Goal: Task Accomplishment & Management: Use online tool/utility

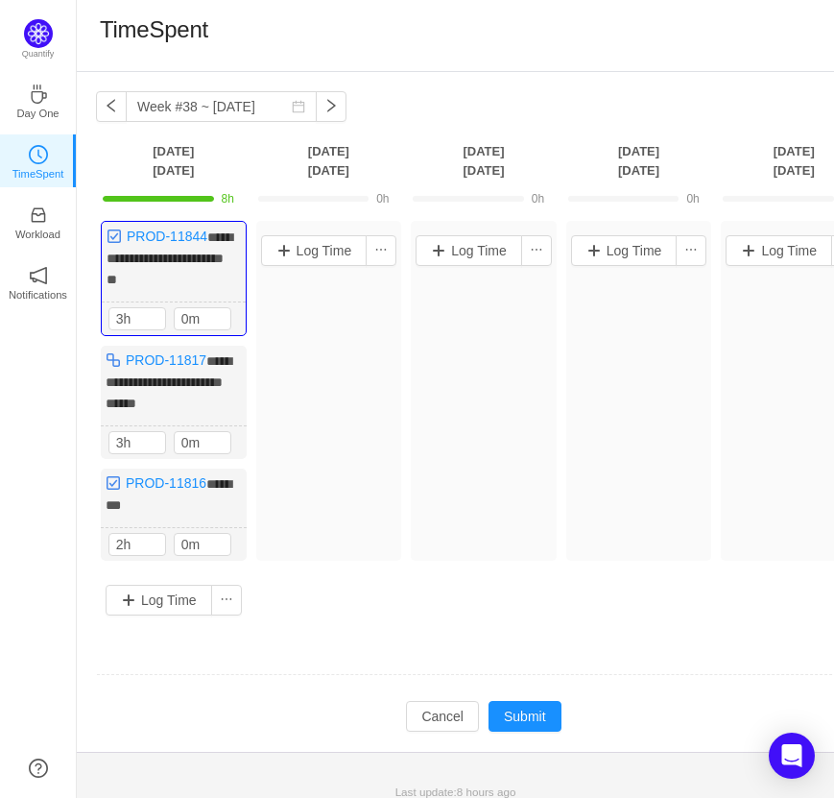
scroll to position [6, 0]
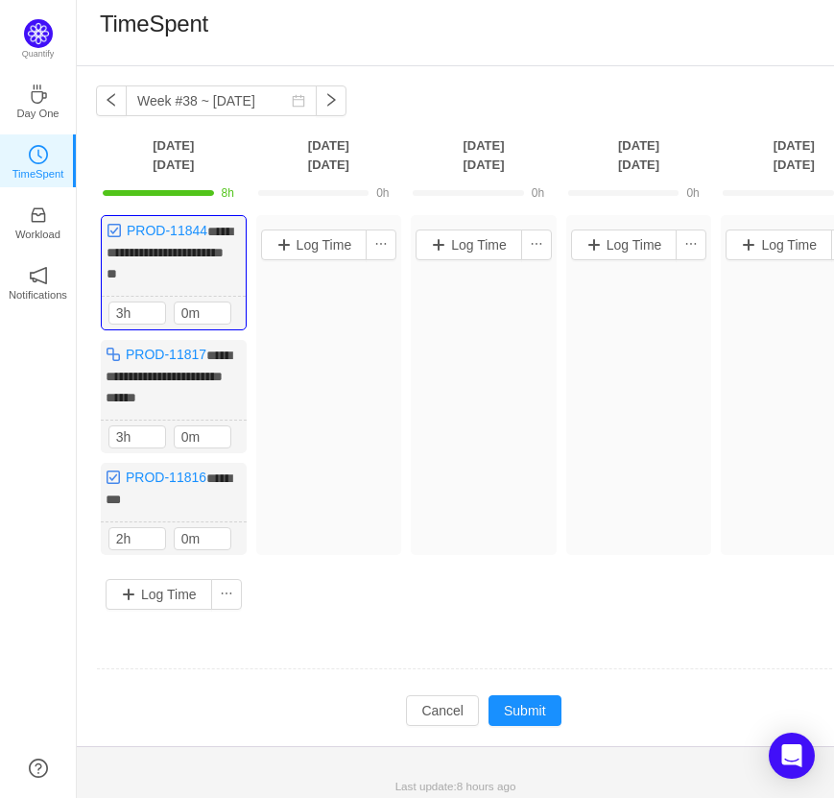
click at [488, 120] on div "**********" at bounding box center [456, 406] width 758 height 680
click at [318, 97] on button "button" at bounding box center [331, 100] width 31 height 31
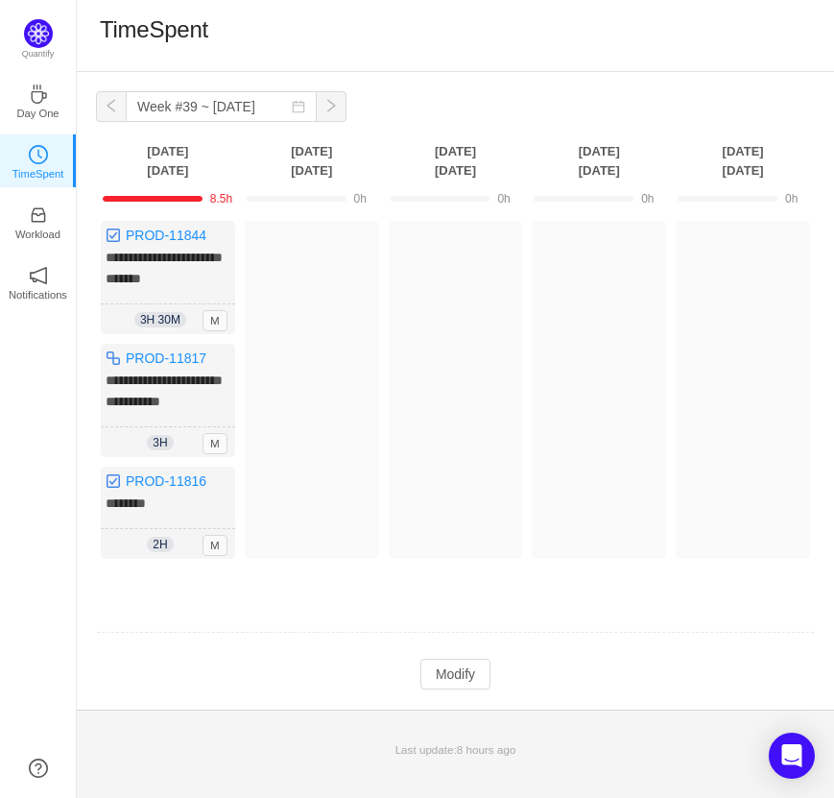
scroll to position [0, 0]
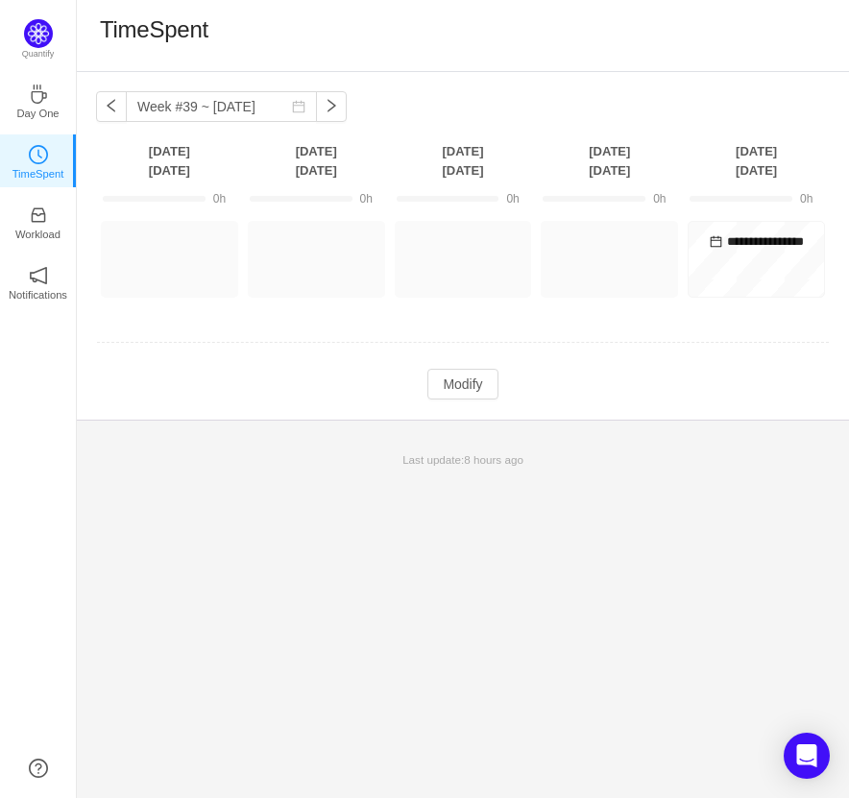
click at [92, 112] on div "**********" at bounding box center [463, 246] width 772 height 348
click at [108, 109] on button "button" at bounding box center [111, 106] width 31 height 31
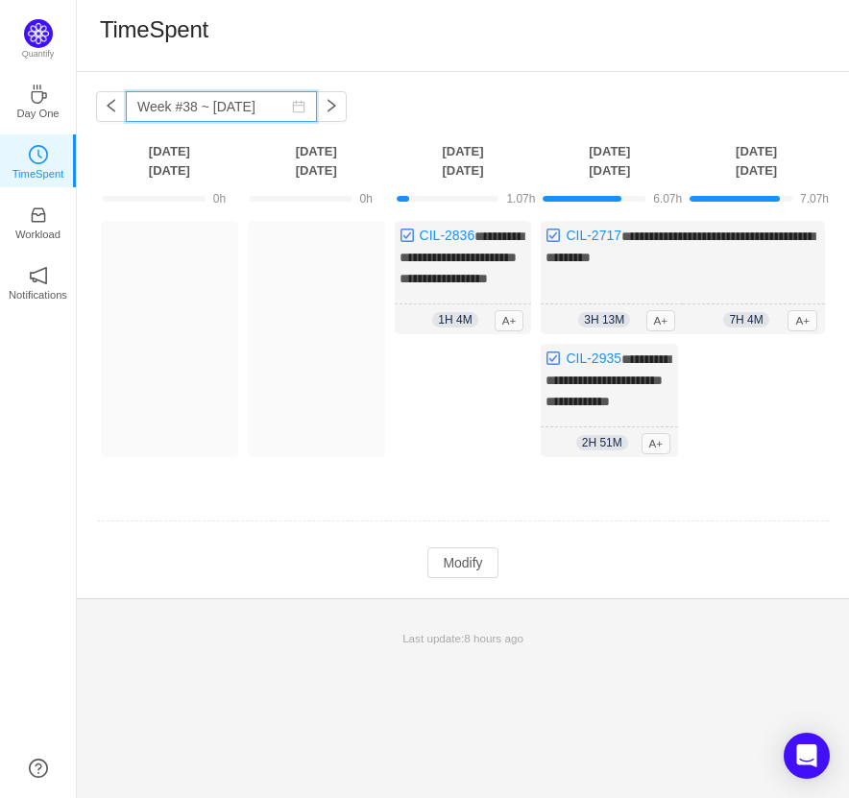
click at [295, 100] on input "Week #38 ~ [DATE]" at bounding box center [221, 106] width 191 height 31
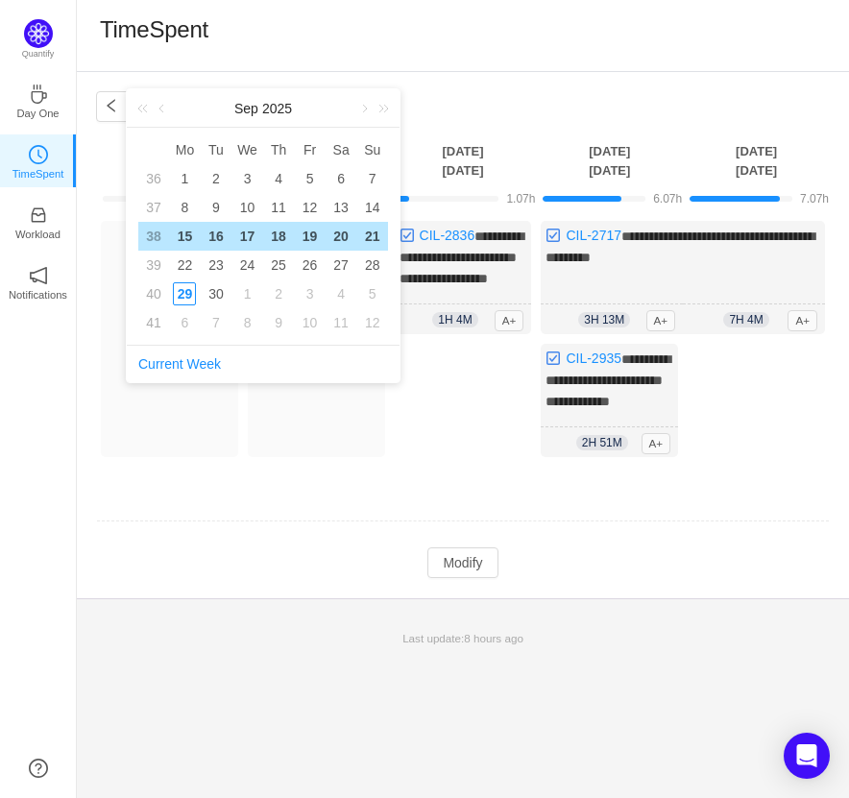
click at [478, 70] on div "**********" at bounding box center [424, 399] width 849 height 798
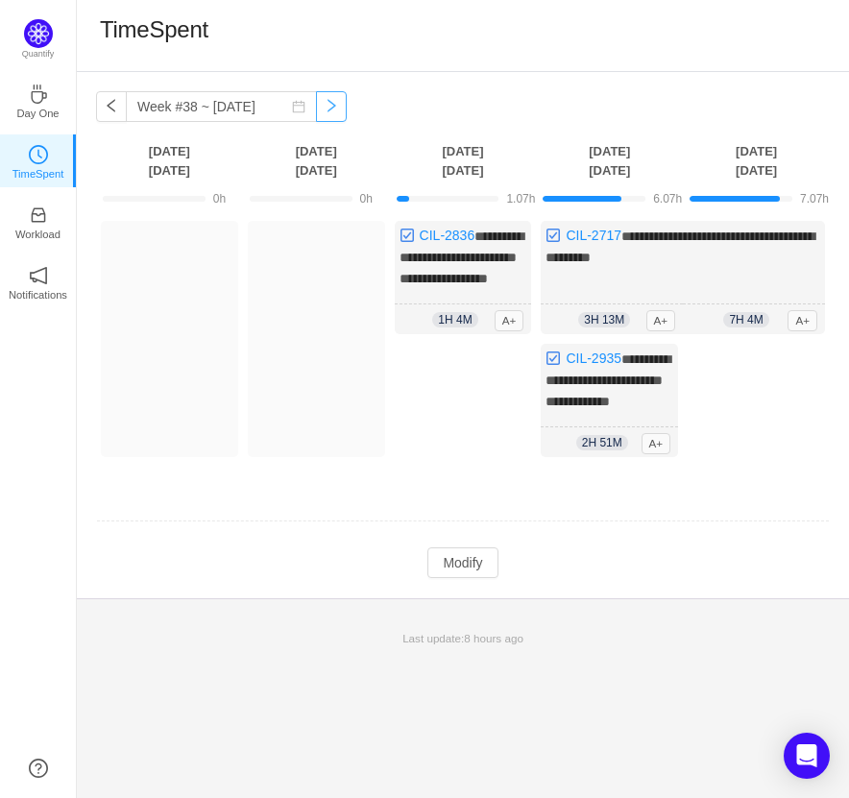
click at [321, 108] on button "button" at bounding box center [331, 106] width 31 height 31
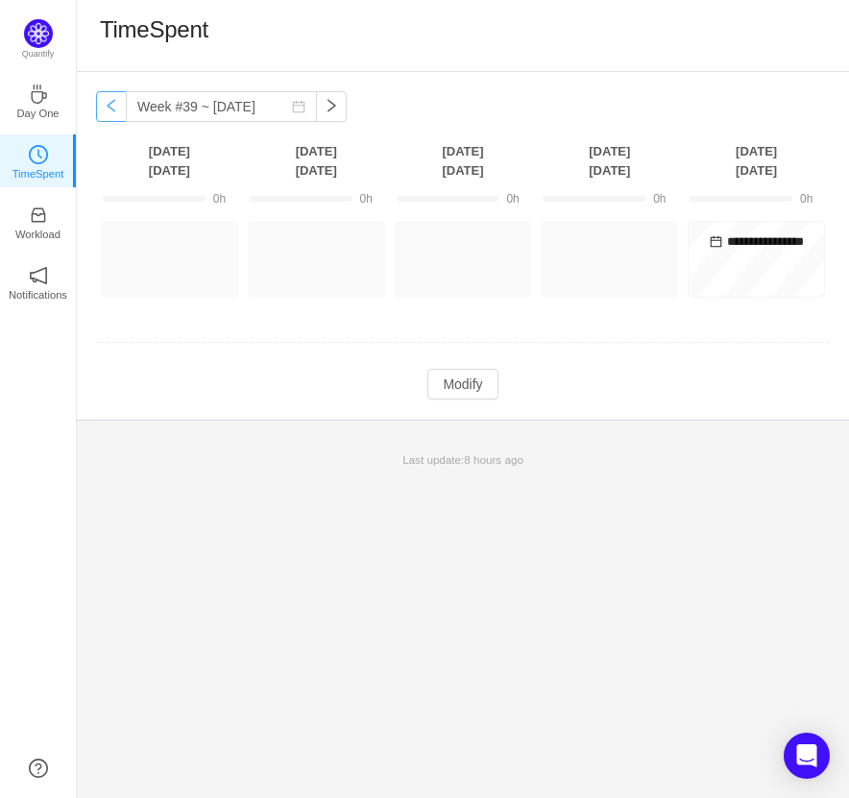
click at [125, 108] on button "button" at bounding box center [111, 106] width 31 height 31
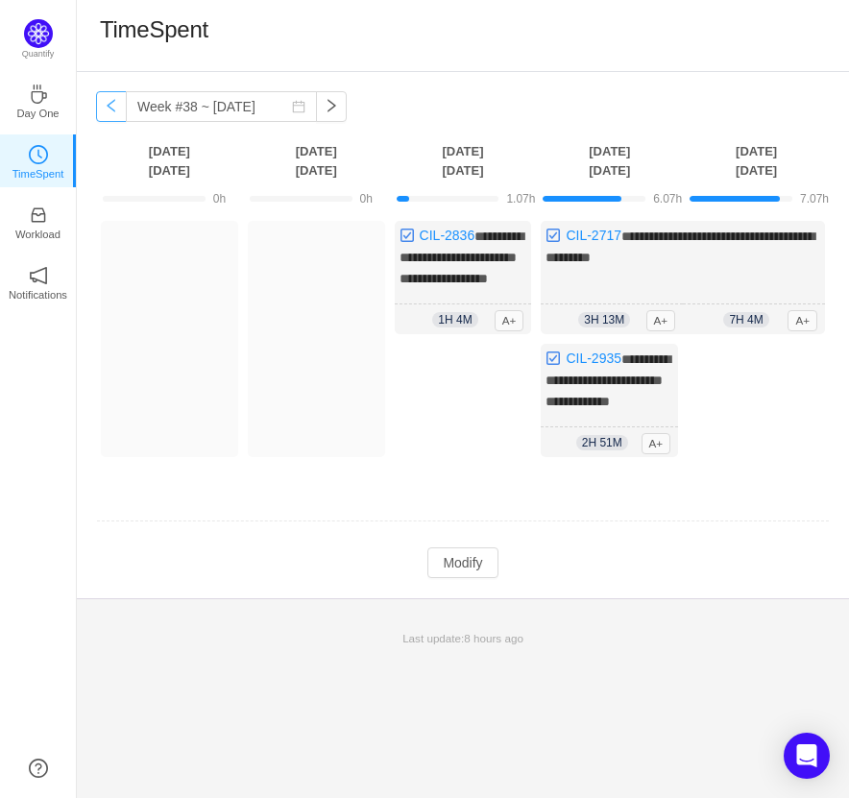
click at [116, 108] on button "button" at bounding box center [111, 106] width 31 height 31
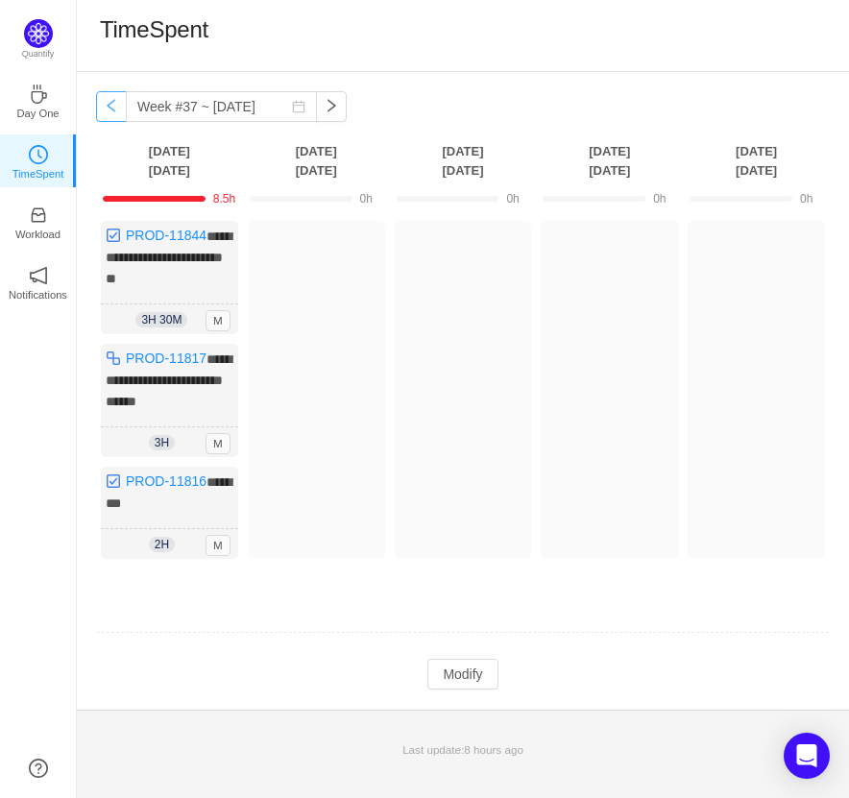
click at [112, 107] on button "button" at bounding box center [111, 106] width 31 height 31
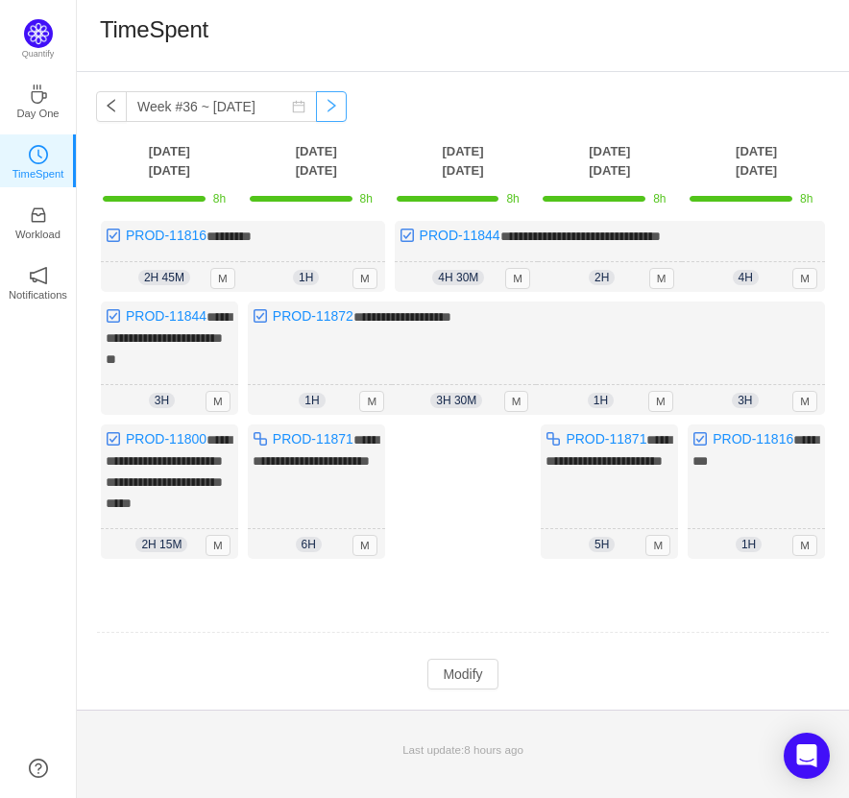
click at [316, 98] on button "button" at bounding box center [331, 106] width 31 height 31
type input "Week #37 ~ [DATE]"
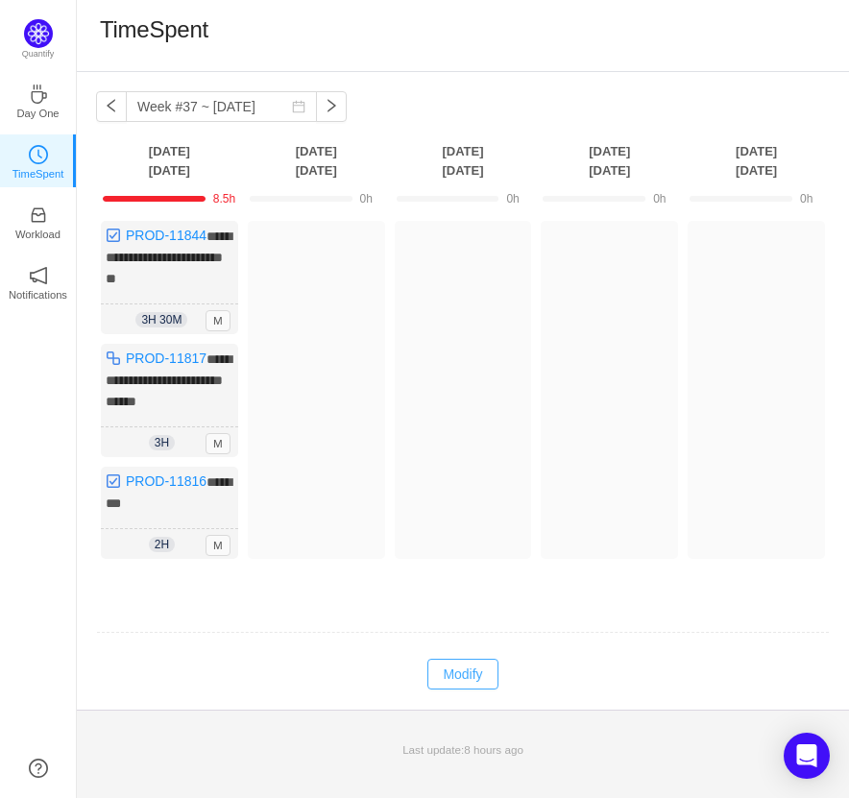
click at [454, 659] on button "Modify" at bounding box center [462, 674] width 70 height 31
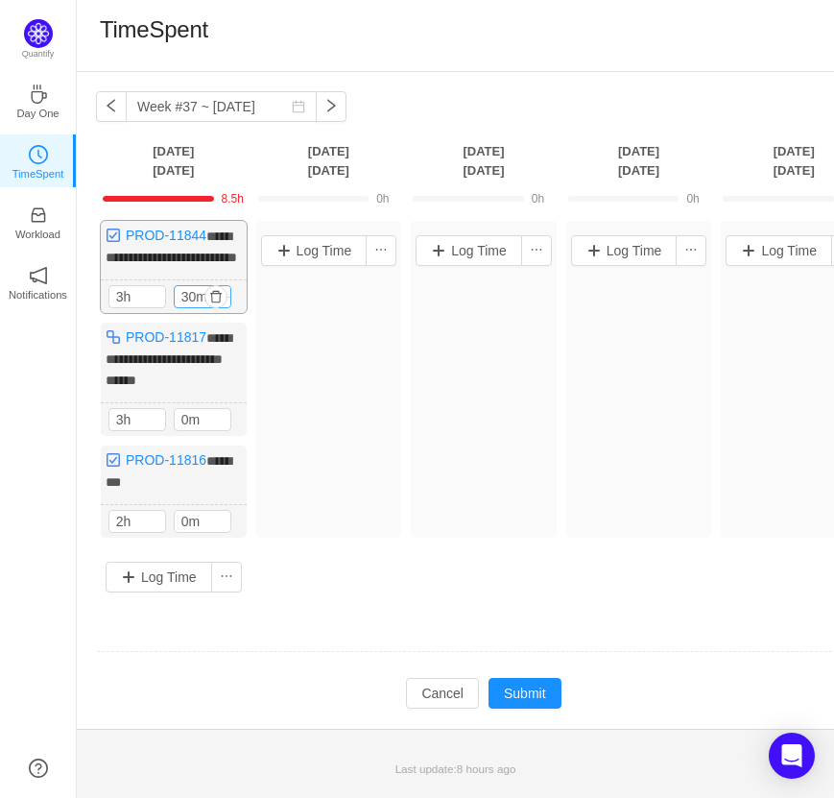
click at [192, 307] on input "30m" at bounding box center [203, 296] width 56 height 21
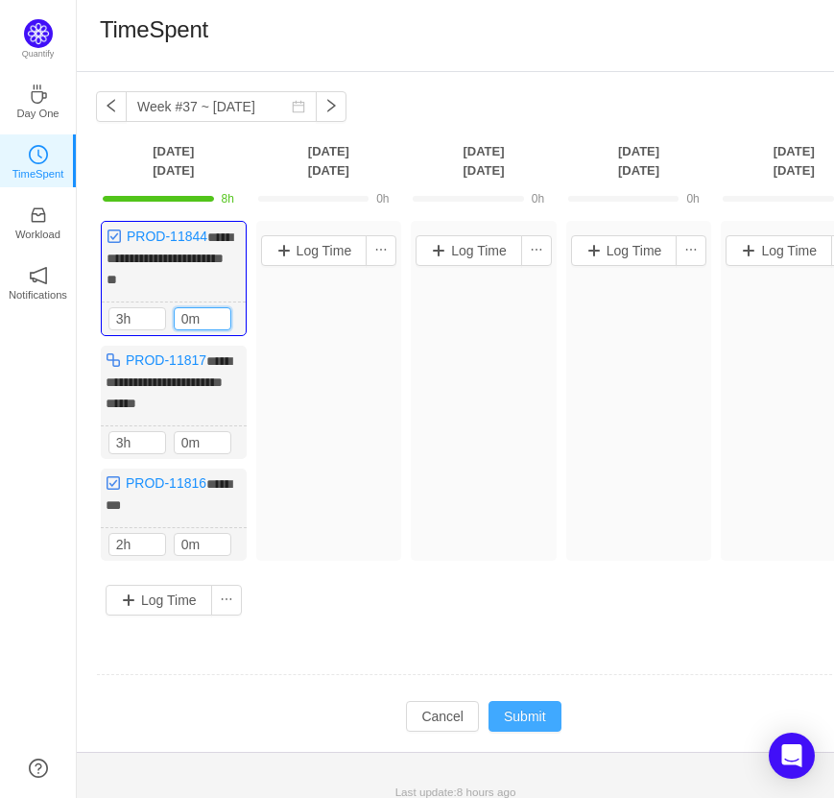
type input "0m"
click at [518, 708] on button "Submit" at bounding box center [525, 716] width 73 height 31
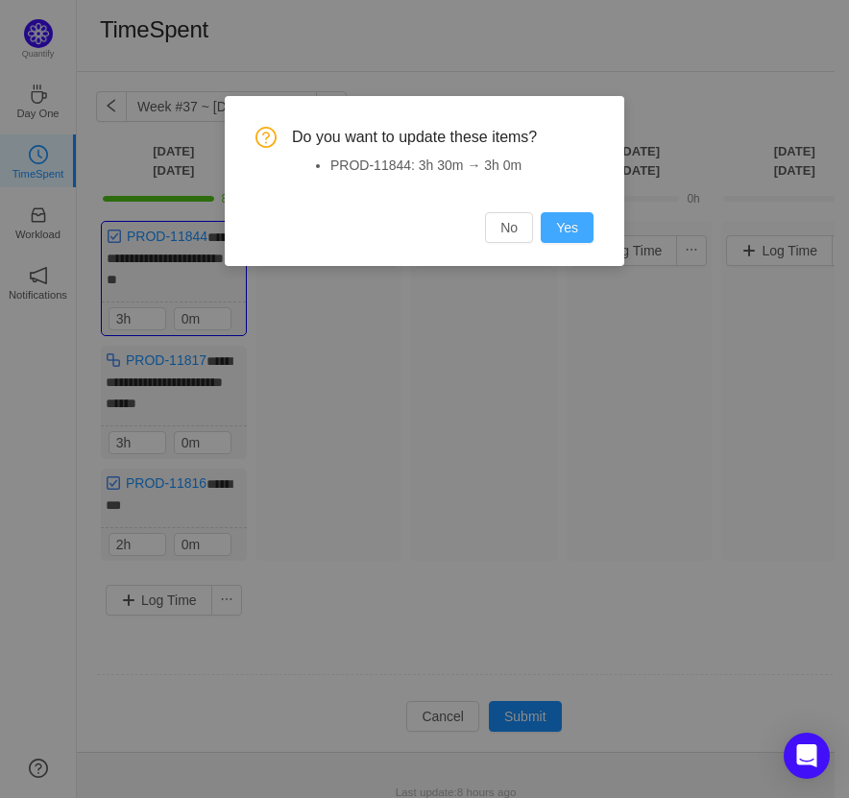
click at [572, 232] on button "Yes" at bounding box center [567, 227] width 53 height 31
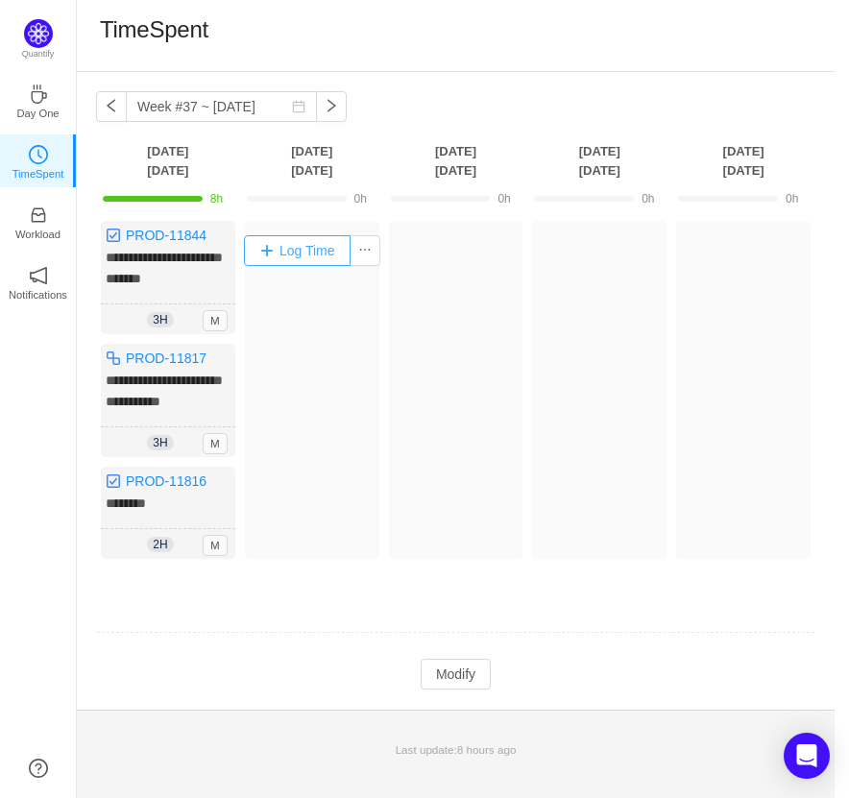
click at [286, 241] on button "Log Time" at bounding box center [297, 250] width 107 height 31
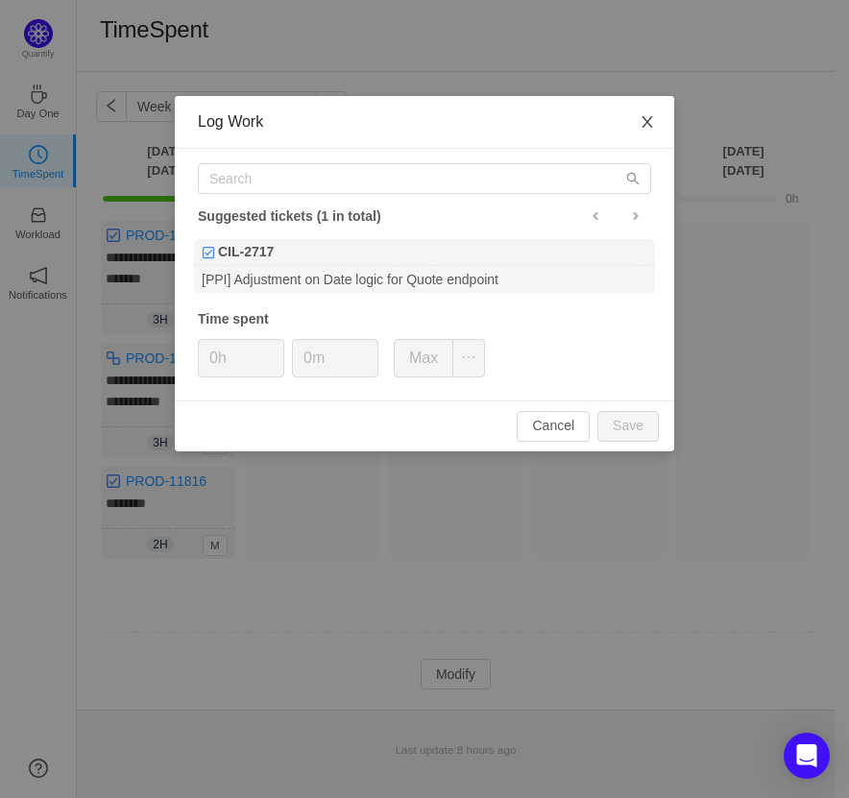
click at [643, 132] on span "Close" at bounding box center [647, 123] width 54 height 54
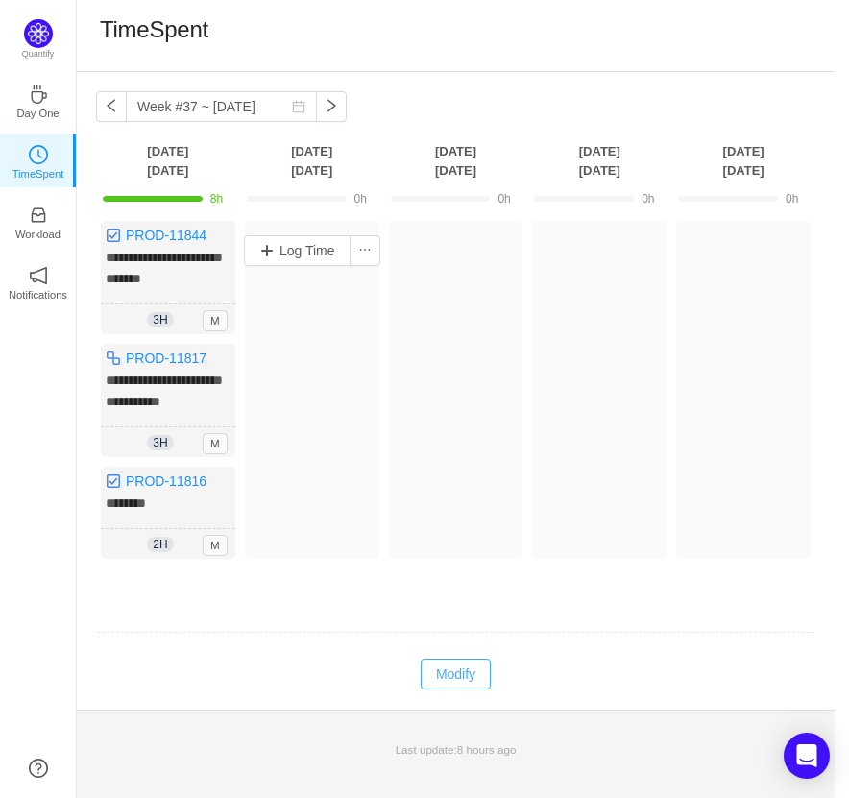
click at [452, 682] on button "Modify" at bounding box center [456, 674] width 70 height 31
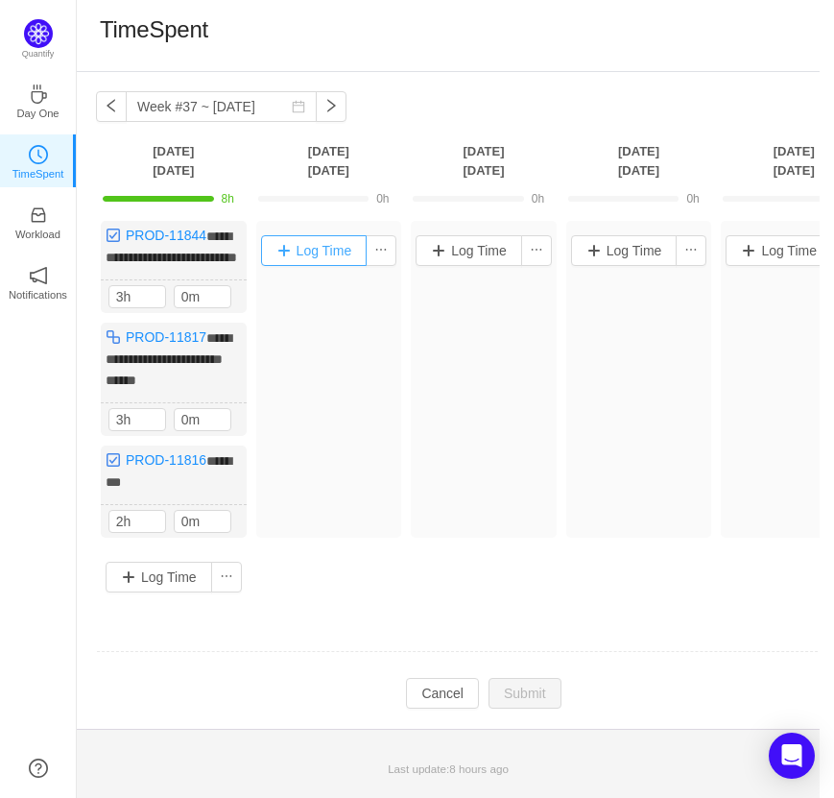
click at [330, 254] on button "Log Time" at bounding box center [314, 250] width 107 height 31
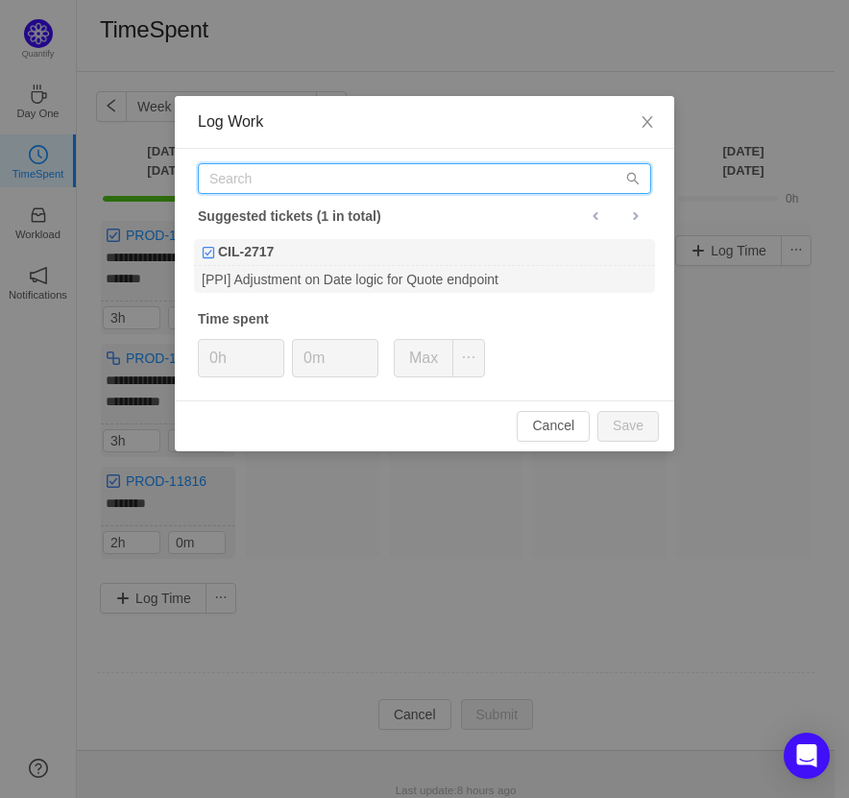
click at [321, 186] on input "text" at bounding box center [424, 178] width 453 height 31
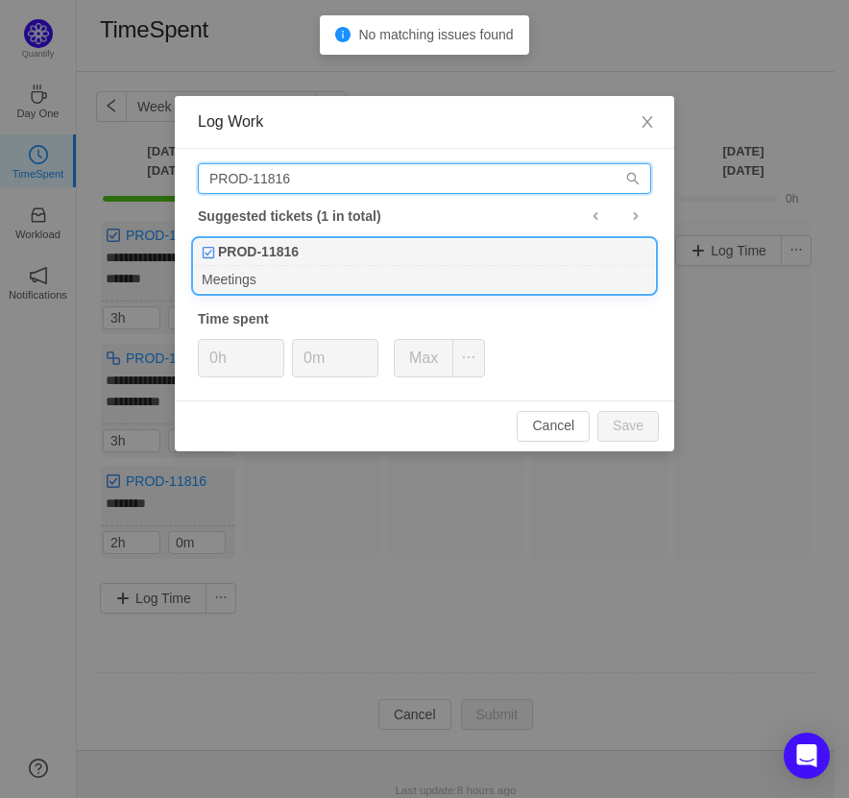
type input "PROD-11816"
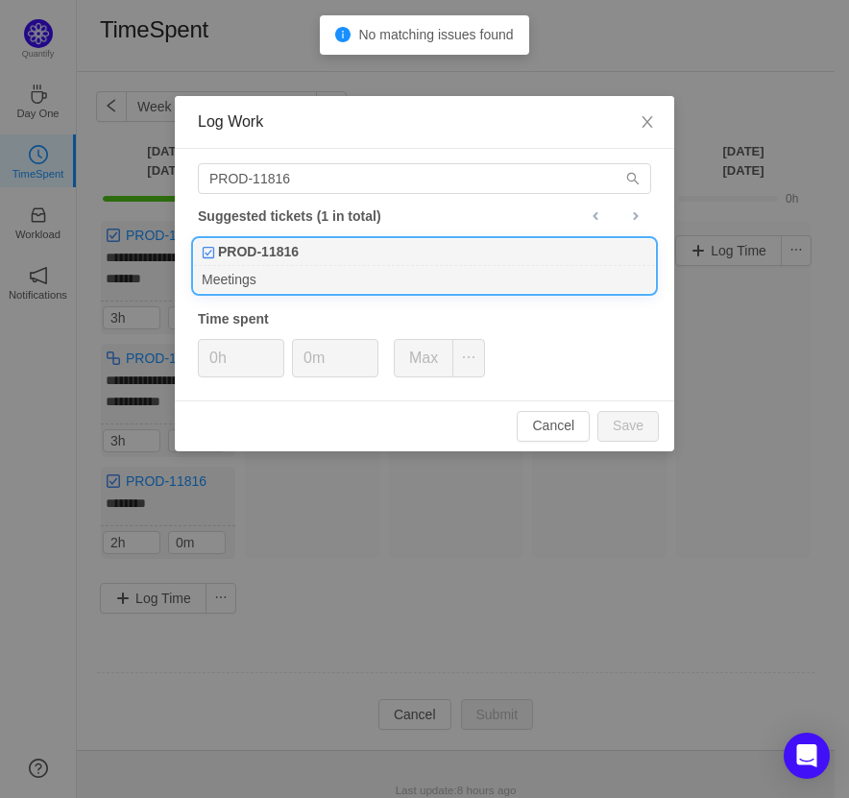
click at [377, 242] on div "PROD-11816" at bounding box center [424, 252] width 461 height 27
click at [218, 354] on input "0h" at bounding box center [241, 358] width 84 height 36
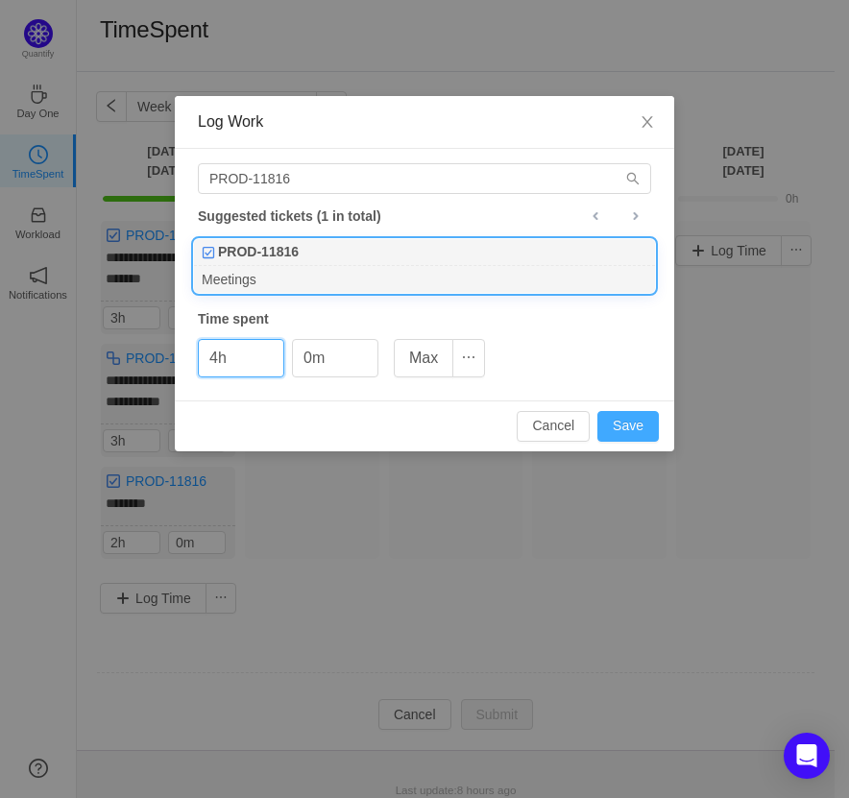
click at [625, 440] on button "Save" at bounding box center [627, 426] width 61 height 31
type input "0h"
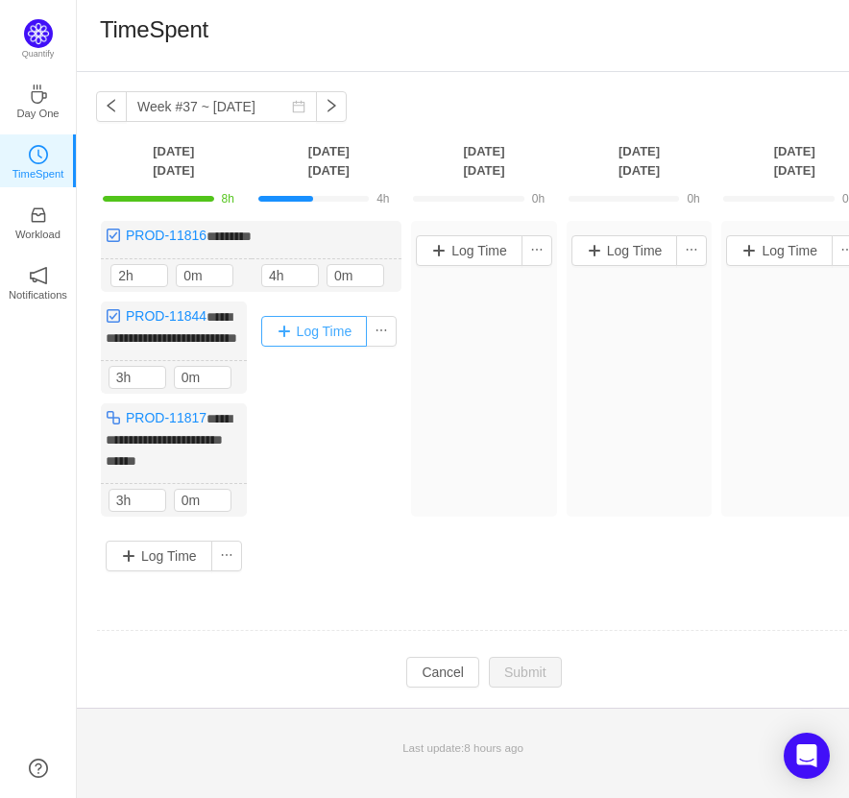
click at [314, 336] on button "Log Time" at bounding box center [314, 331] width 107 height 31
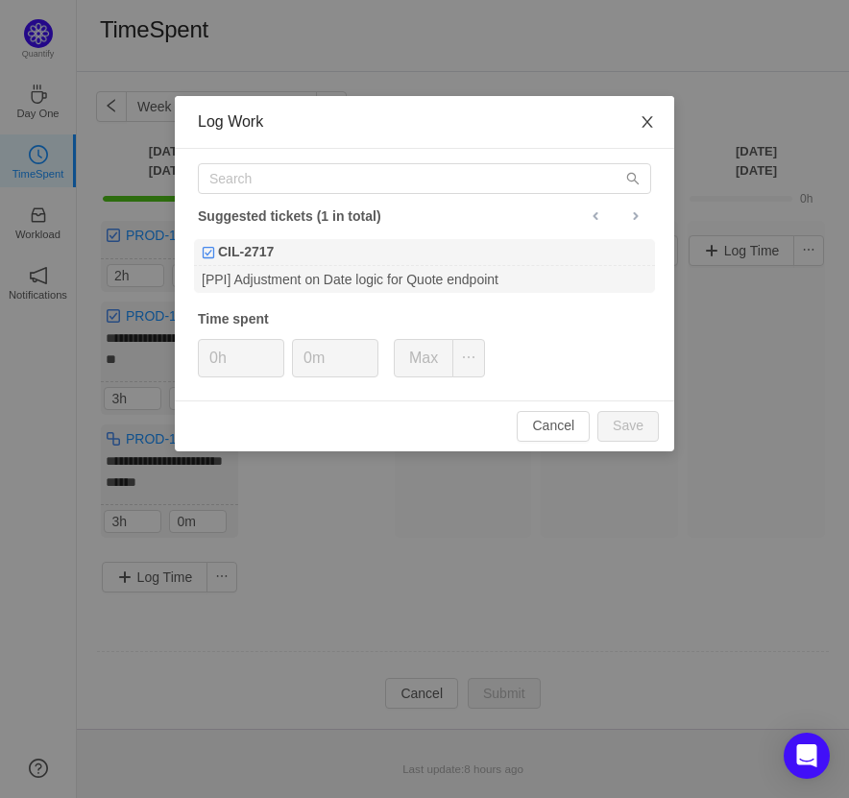
click at [641, 125] on icon "icon: close" at bounding box center [646, 121] width 15 height 15
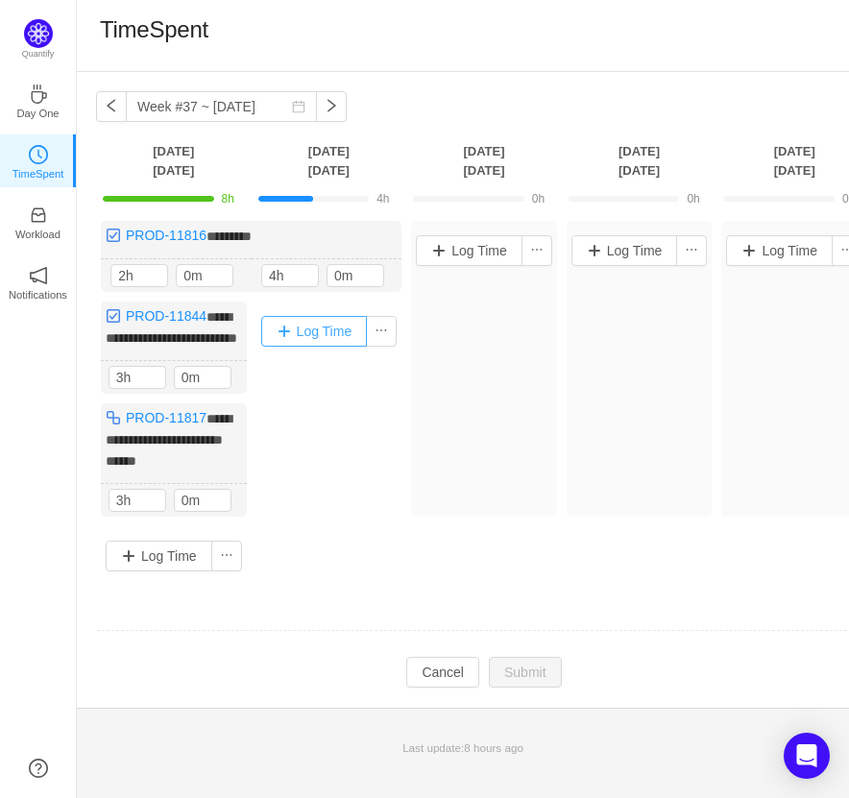
click at [337, 331] on button "Log Time" at bounding box center [314, 331] width 107 height 31
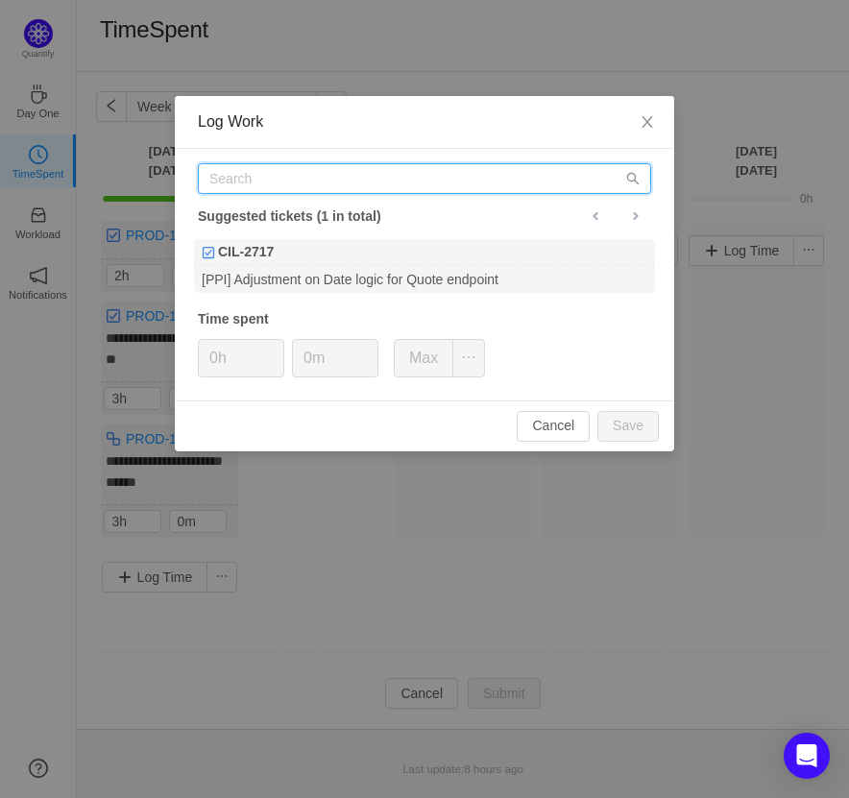
click at [311, 169] on input "text" at bounding box center [424, 178] width 453 height 31
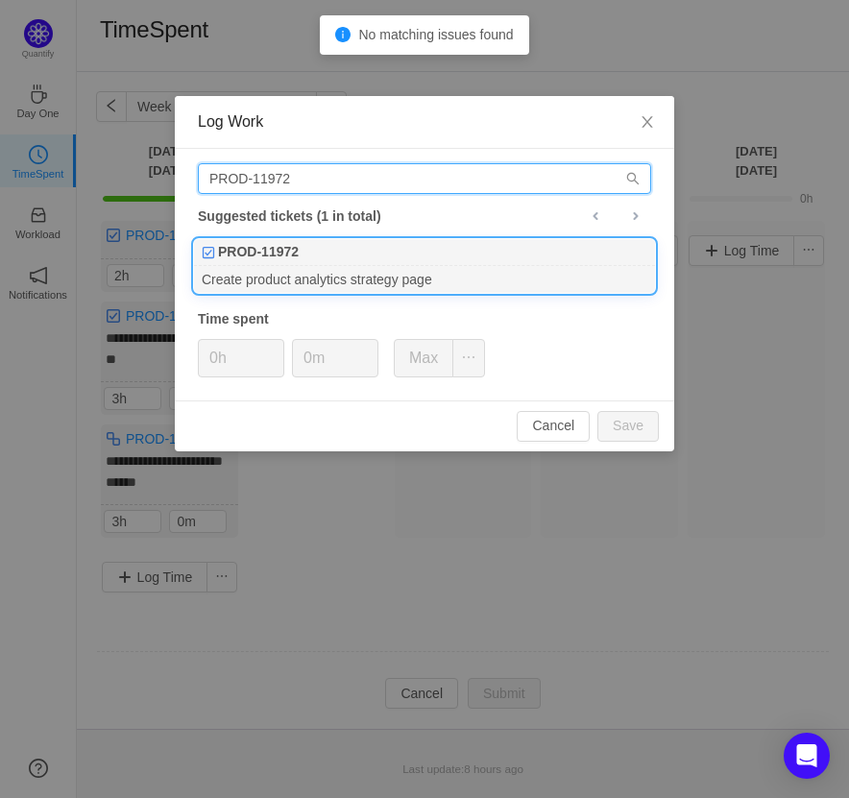
type input "PROD-11972"
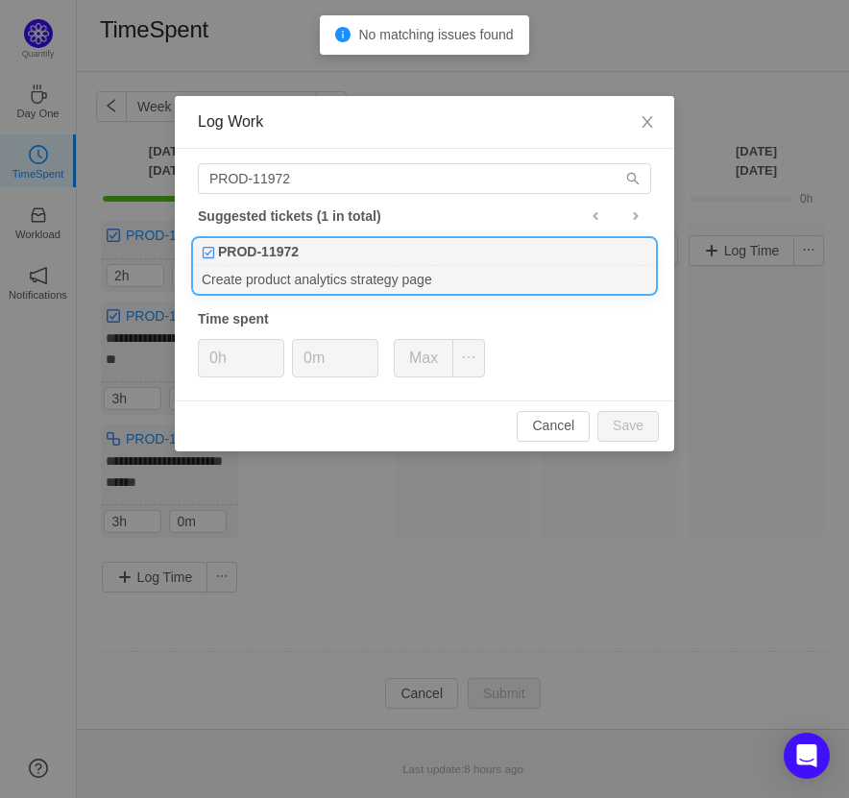
click at [325, 244] on div "PROD-11972" at bounding box center [424, 252] width 461 height 27
click at [215, 359] on input "0h" at bounding box center [241, 358] width 84 height 36
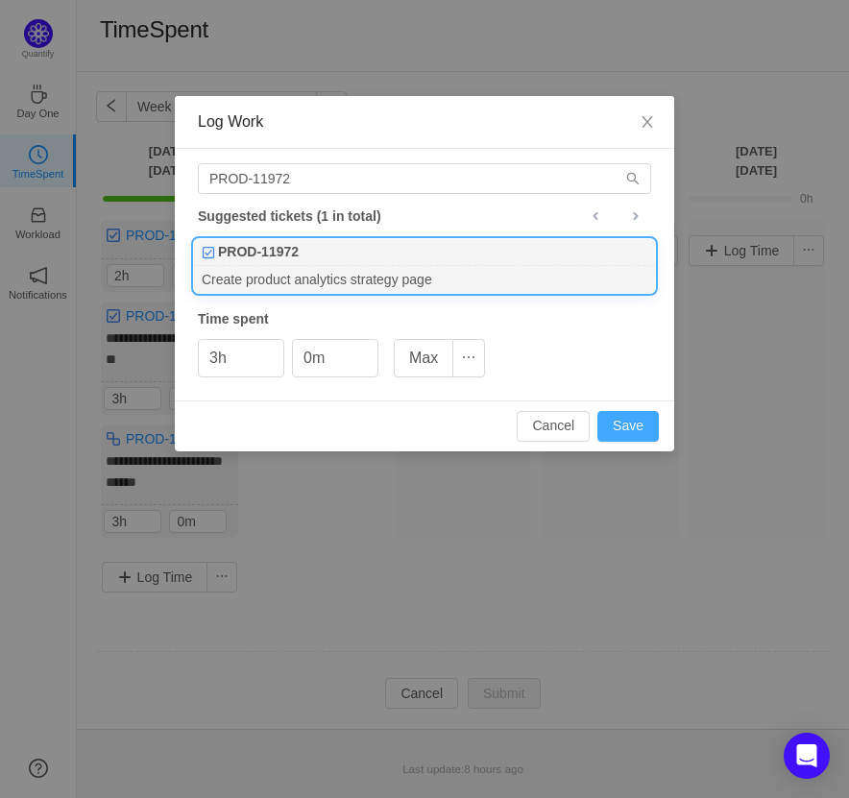
click at [622, 430] on button "Save" at bounding box center [627, 426] width 61 height 31
type input "0h"
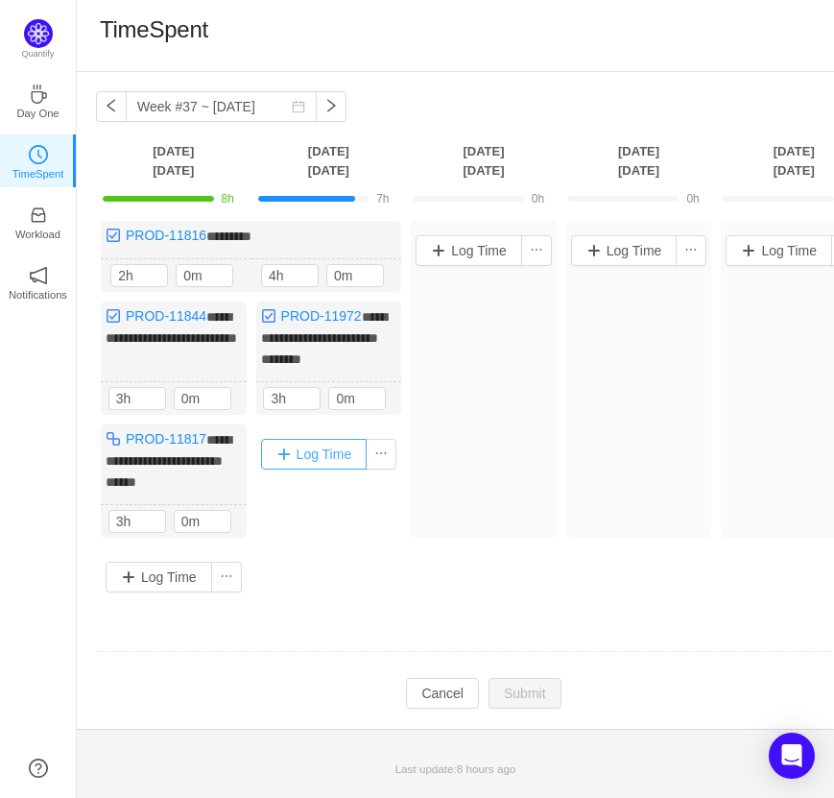
click at [314, 470] on button "Log Time" at bounding box center [314, 454] width 107 height 31
click at [466, 250] on button "Log Time" at bounding box center [469, 250] width 107 height 31
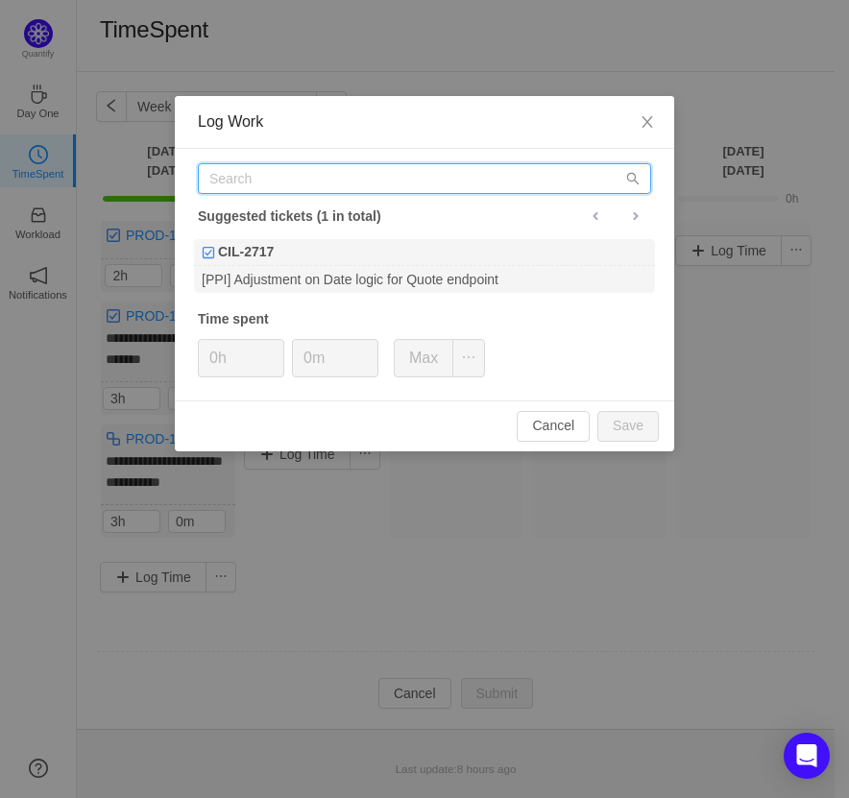
click at [422, 171] on input "text" at bounding box center [424, 178] width 453 height 31
type input "{"
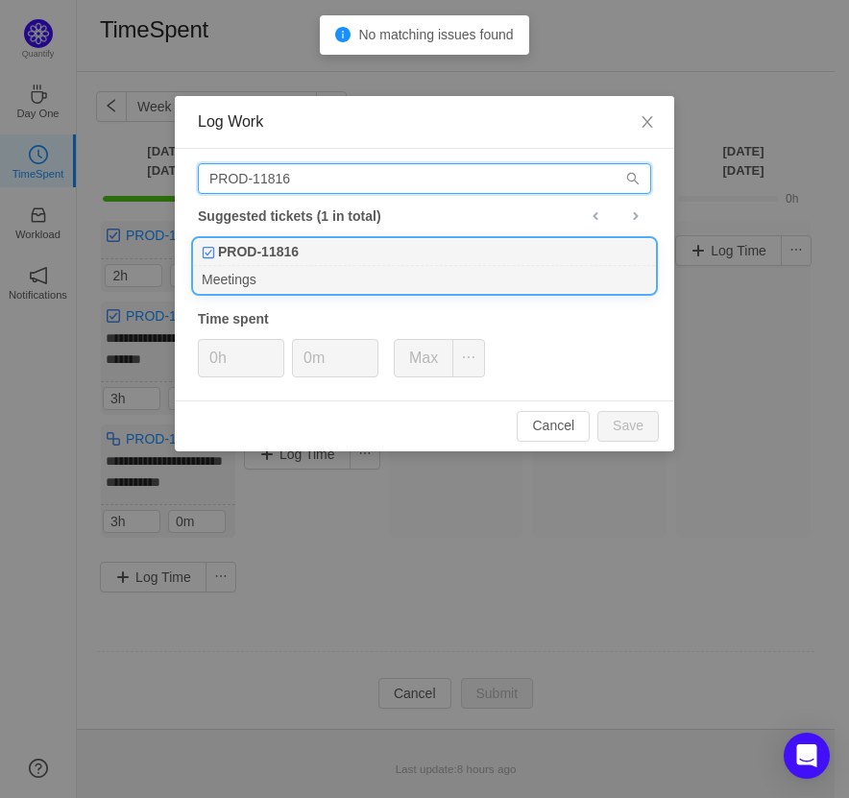
type input "PROD-11816"
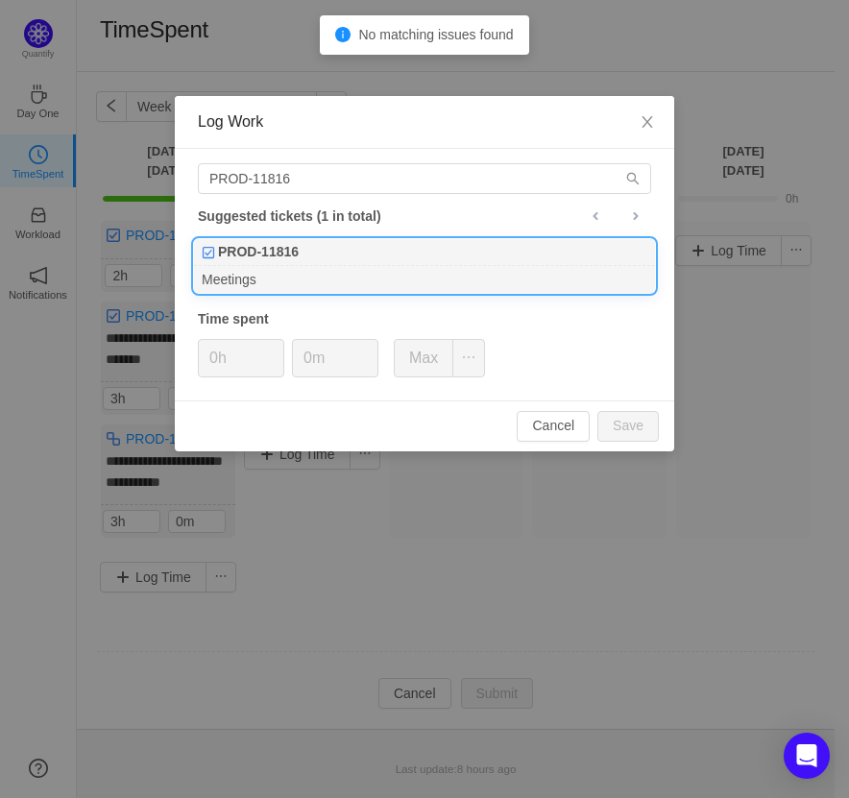
click at [259, 269] on div "Meetings" at bounding box center [424, 279] width 461 height 26
click at [210, 361] on input "0h" at bounding box center [241, 358] width 84 height 36
type input "2h"
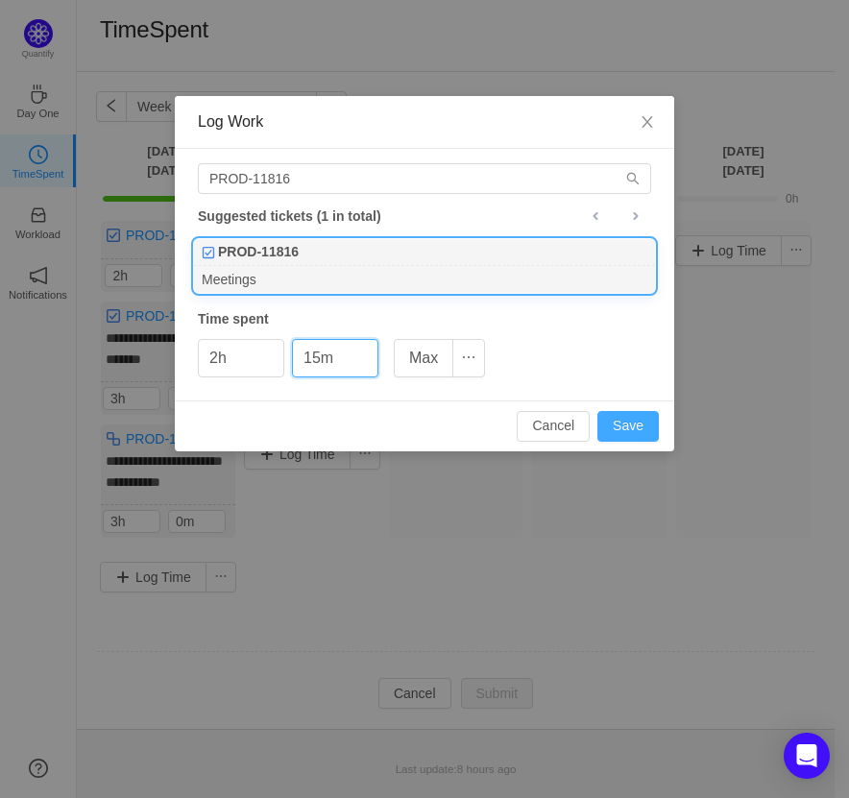
type input "15m"
click at [610, 419] on button "Save" at bounding box center [627, 426] width 61 height 31
type input "0h"
type input "0m"
